Goal: Task Accomplishment & Management: Use online tool/utility

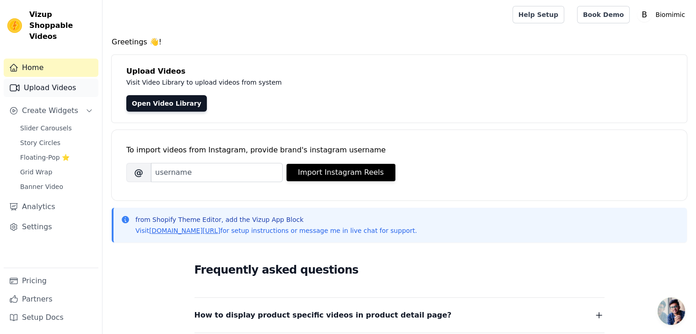
click at [75, 79] on link "Upload Videos" at bounding box center [51, 88] width 95 height 18
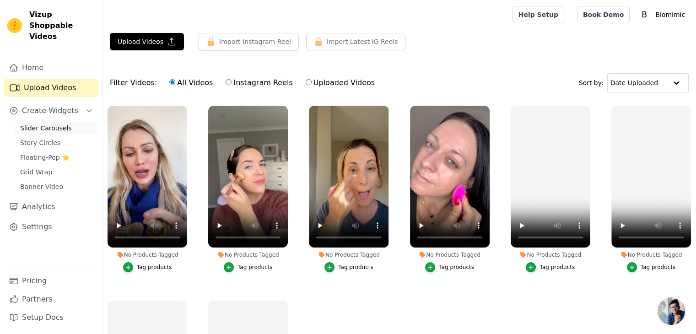
click at [52, 124] on span "Slider Carousels" at bounding box center [46, 128] width 52 height 9
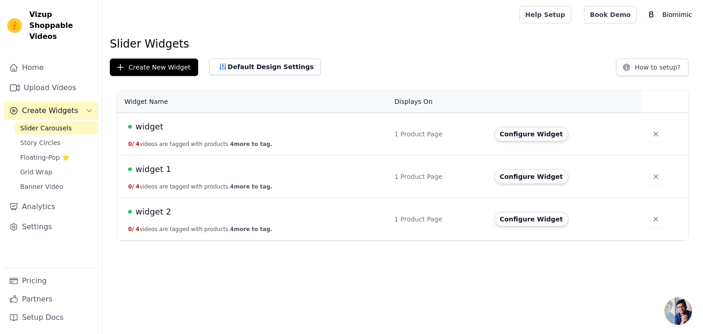
click at [205, 144] on button "0 / 4 videos are tagged with products. 4 more to tag." at bounding box center [200, 143] width 144 height 7
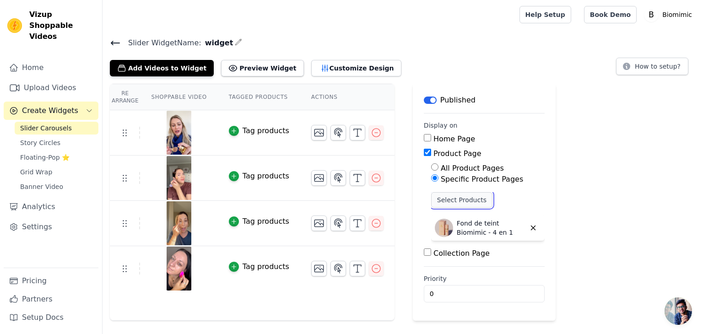
click at [442, 198] on button "Select Products" at bounding box center [461, 200] width 61 height 16
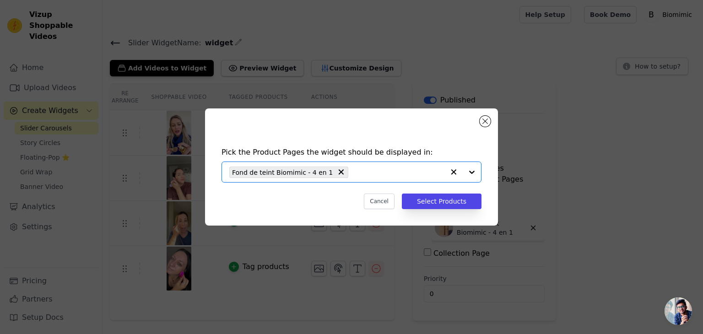
click at [391, 170] on input "text" at bounding box center [398, 172] width 91 height 11
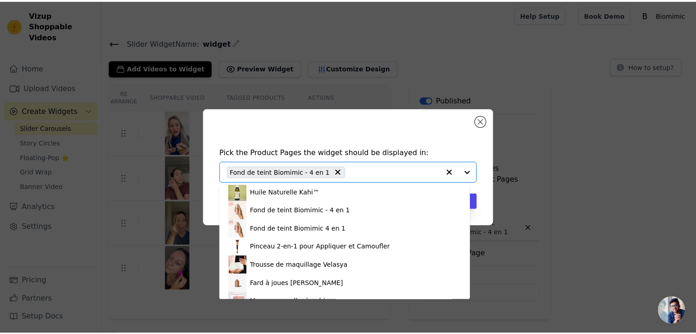
scroll to position [54, 0]
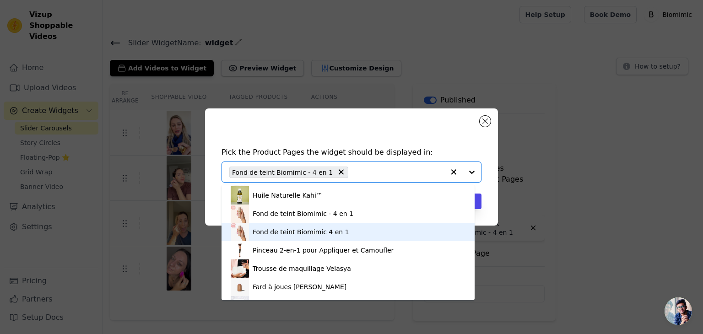
click at [318, 233] on div "Fond de teint Biomimic 4 en 1" at bounding box center [301, 231] width 97 height 9
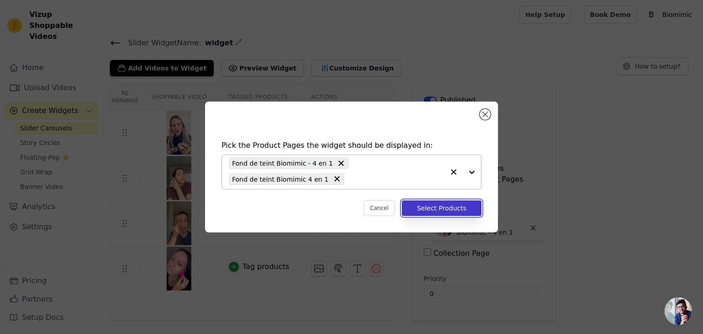
click at [427, 209] on button "Select Products" at bounding box center [442, 208] width 80 height 16
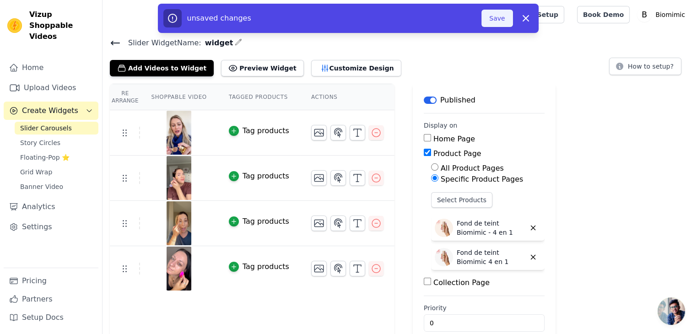
click at [492, 18] on button "Save" at bounding box center [496, 18] width 31 height 17
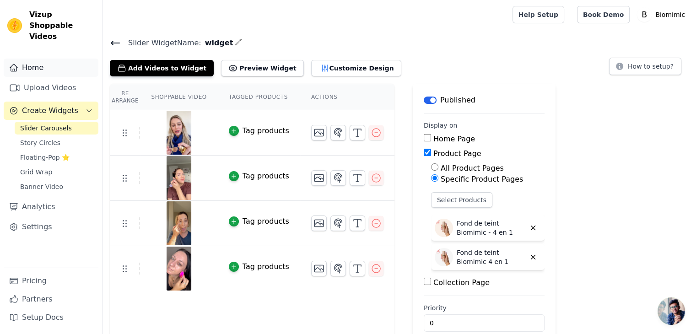
click at [35, 59] on link "Home" at bounding box center [51, 68] width 95 height 18
